Goal: Task Accomplishment & Management: Complete application form

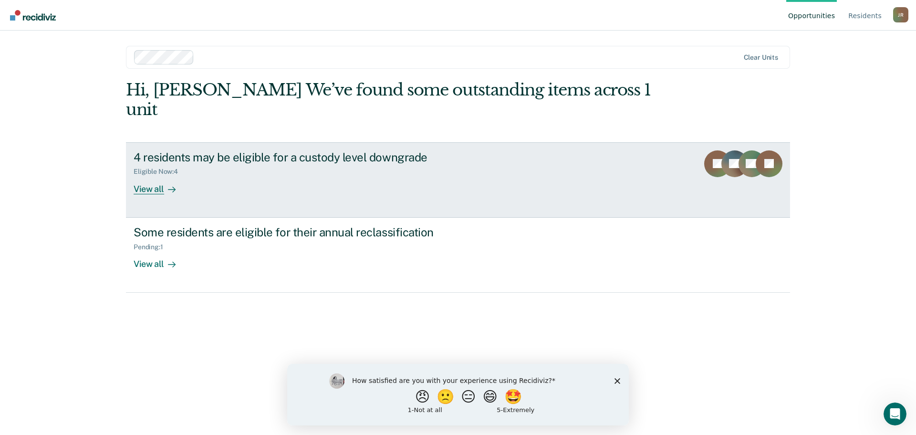
click at [318, 150] on div "4 residents may be eligible for a custody level downgrade" at bounding box center [301, 157] width 335 height 14
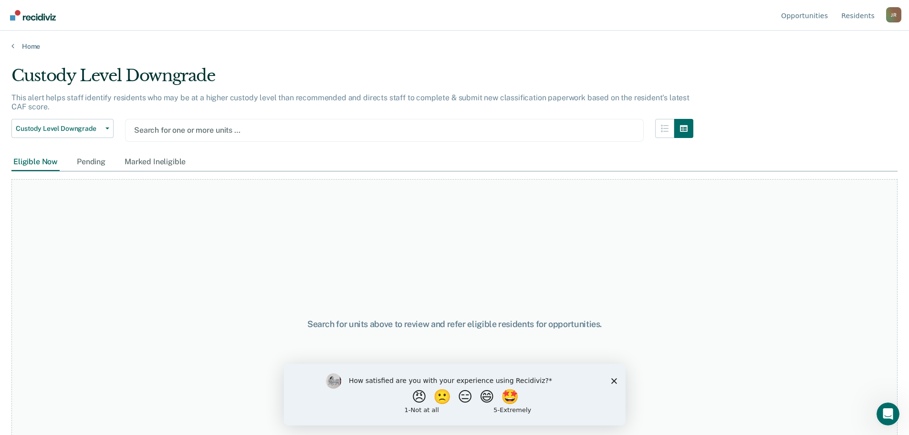
click at [203, 128] on div at bounding box center [384, 130] width 501 height 11
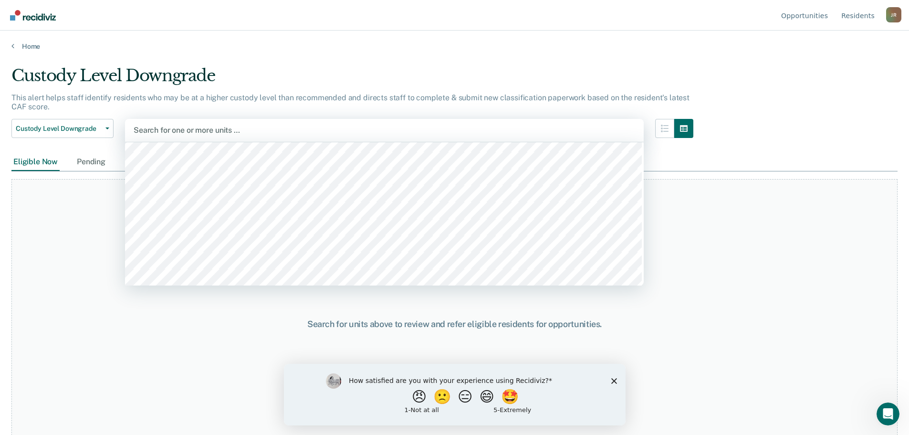
scroll to position [8399, 0]
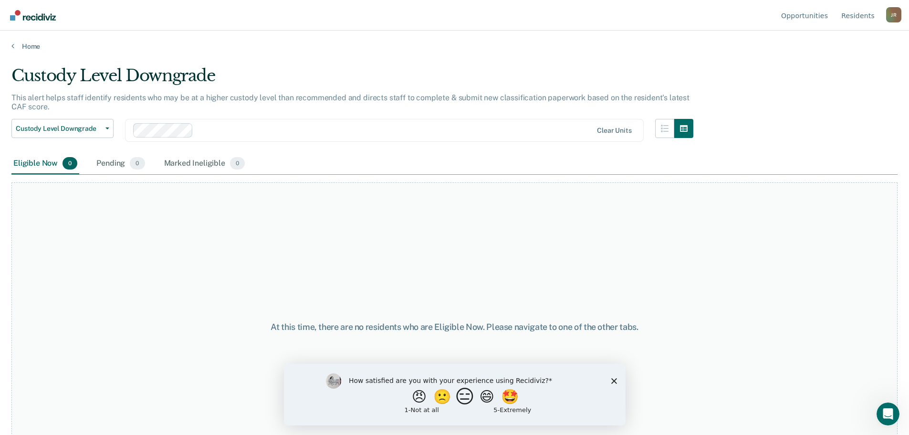
click at [457, 401] on button "😑" at bounding box center [466, 396] width 22 height 19
click at [612, 382] on polygon "Close survey" at bounding box center [614, 385] width 6 height 6
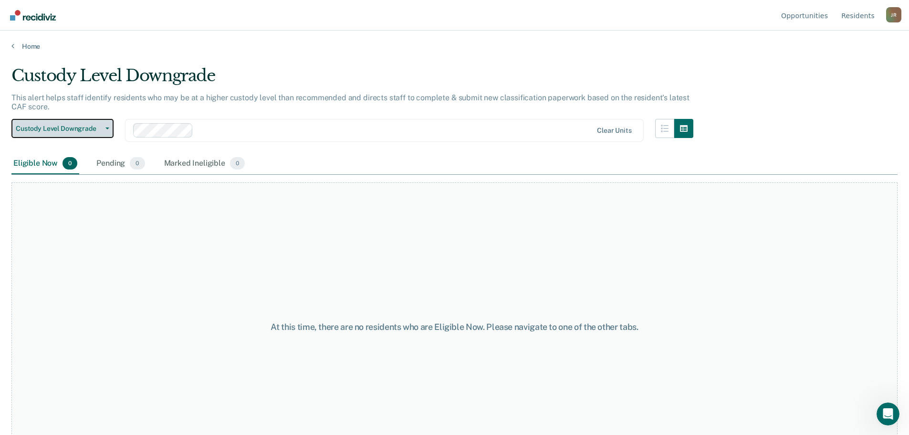
click at [111, 129] on button "Custody Level Downgrade" at bounding box center [62, 128] width 102 height 19
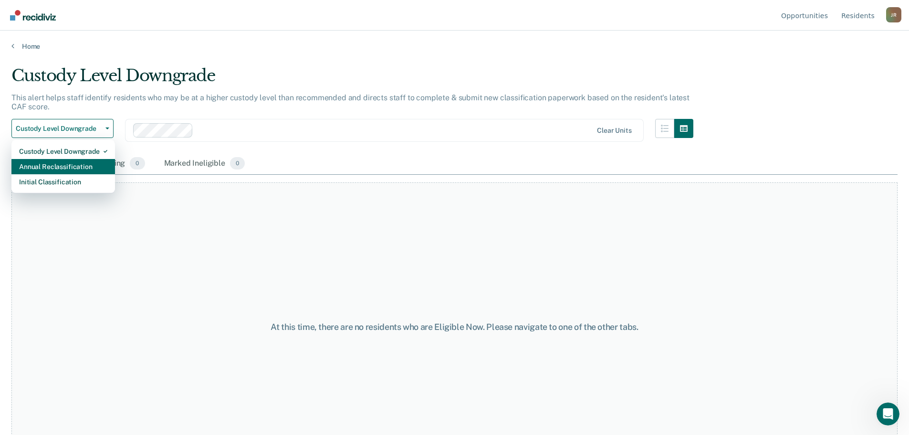
click at [91, 159] on div "Annual Reclassification" at bounding box center [63, 166] width 88 height 15
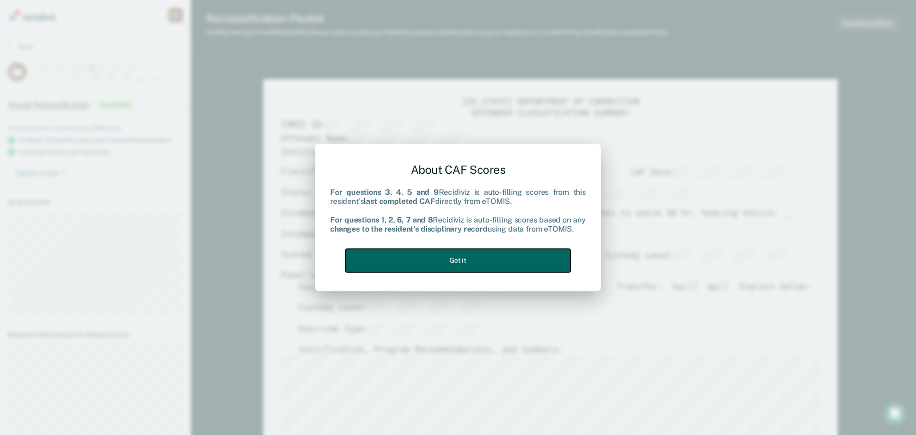
click at [527, 261] on button "Got it" at bounding box center [458, 260] width 225 height 23
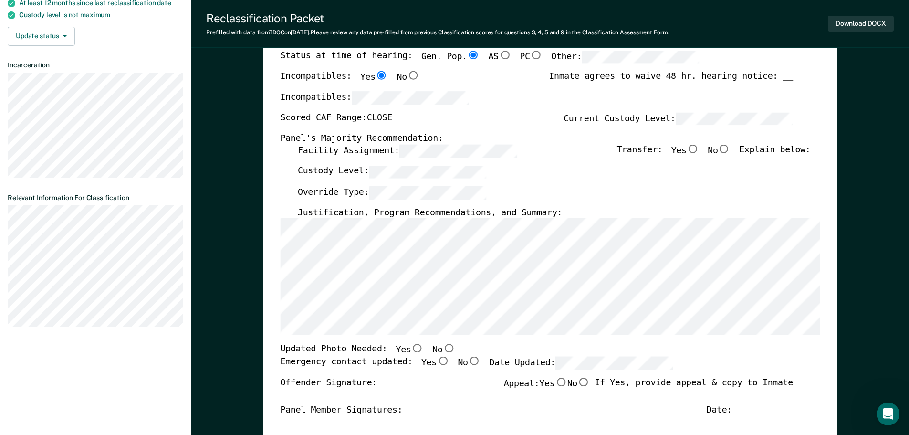
scroll to position [143, 0]
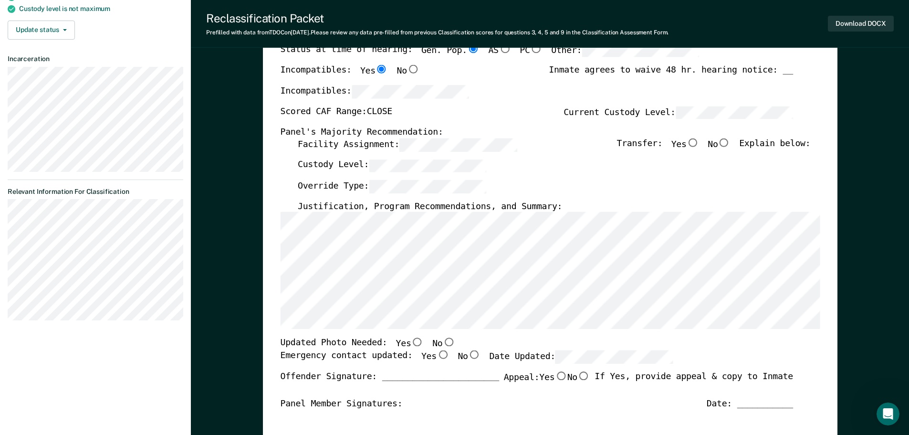
click at [730, 143] on input "No" at bounding box center [724, 142] width 12 height 9
type textarea "x"
radio input "true"
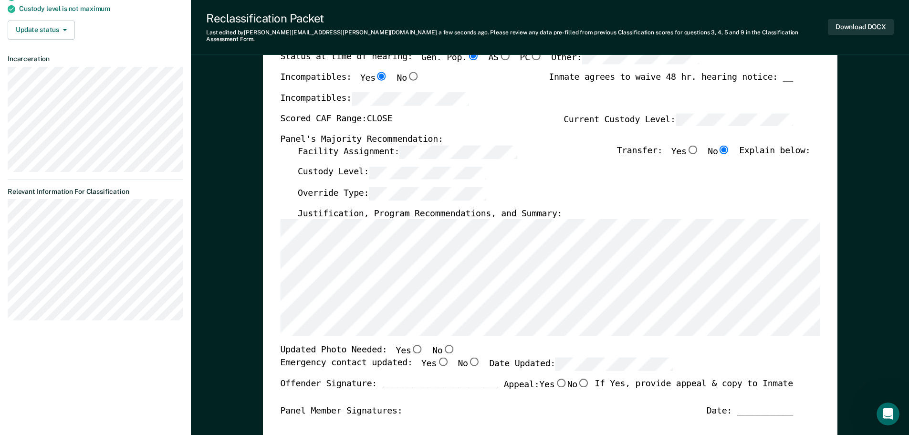
scroll to position [286, 0]
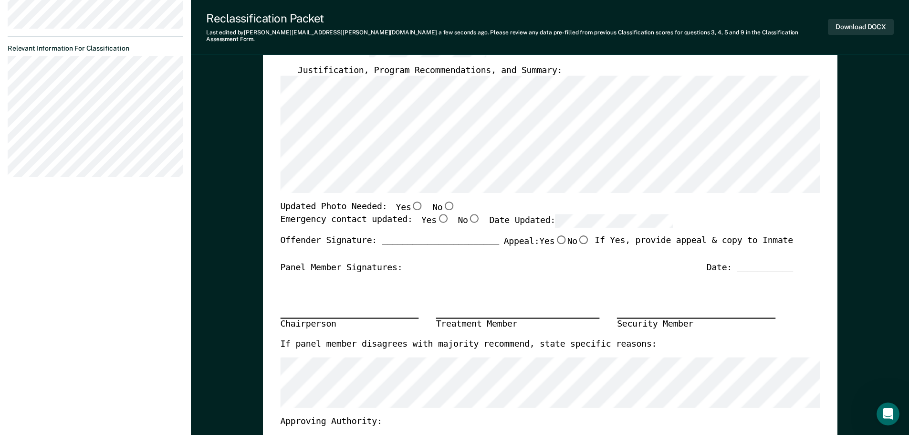
click at [442, 202] on input "No" at bounding box center [448, 206] width 12 height 9
type textarea "x"
radio input "true"
click at [436, 214] on input "Yes" at bounding box center [442, 218] width 12 height 9
type textarea "x"
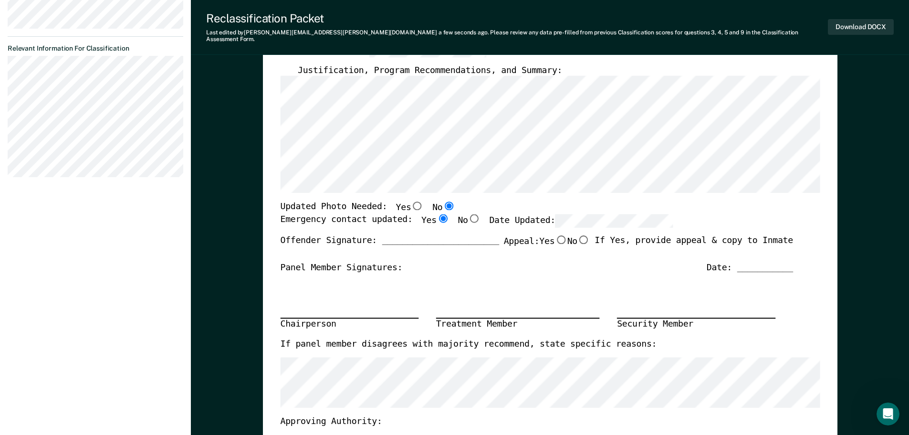
radio input "true"
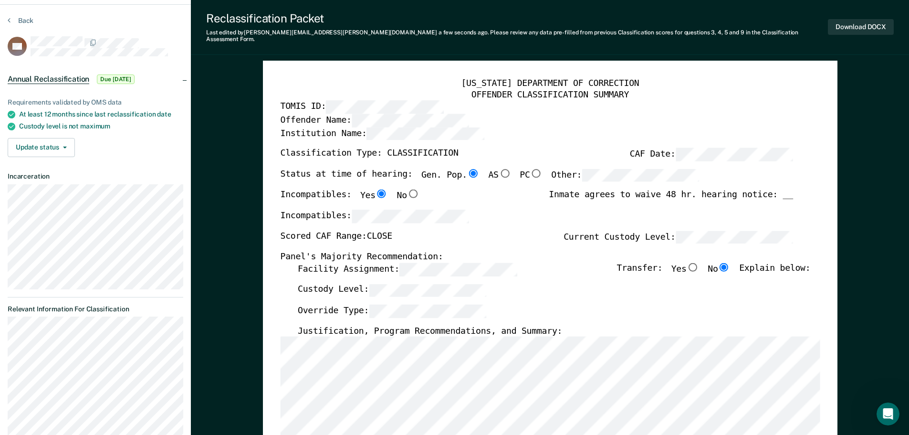
scroll to position [0, 0]
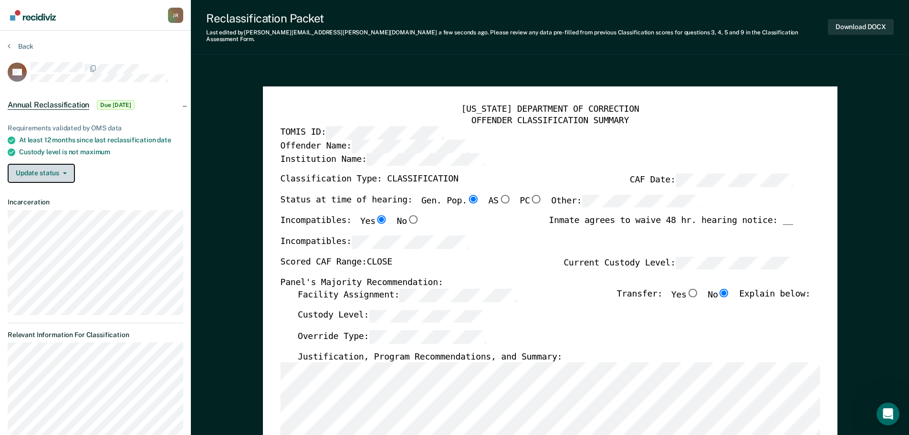
click at [51, 175] on button "Update status" at bounding box center [41, 173] width 67 height 19
click at [56, 191] on button "[PERSON_NAME]" at bounding box center [54, 192] width 92 height 15
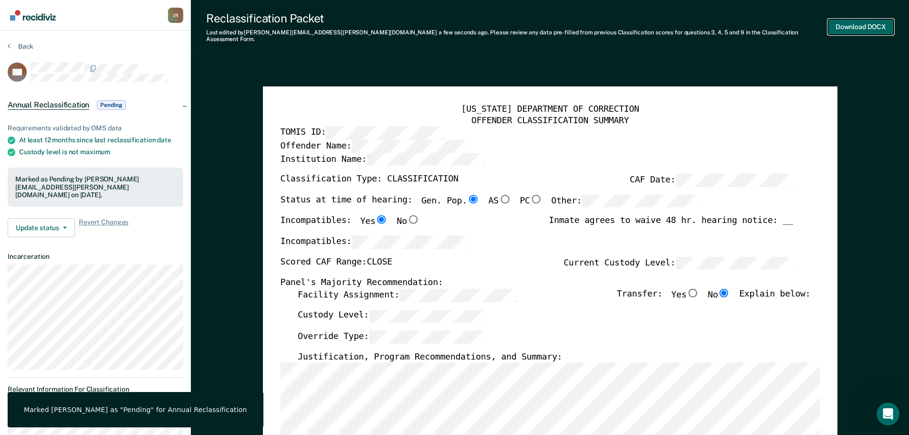
click at [859, 26] on button "Download DOCX" at bounding box center [861, 27] width 66 height 16
type textarea "x"
